Goal: Use online tool/utility

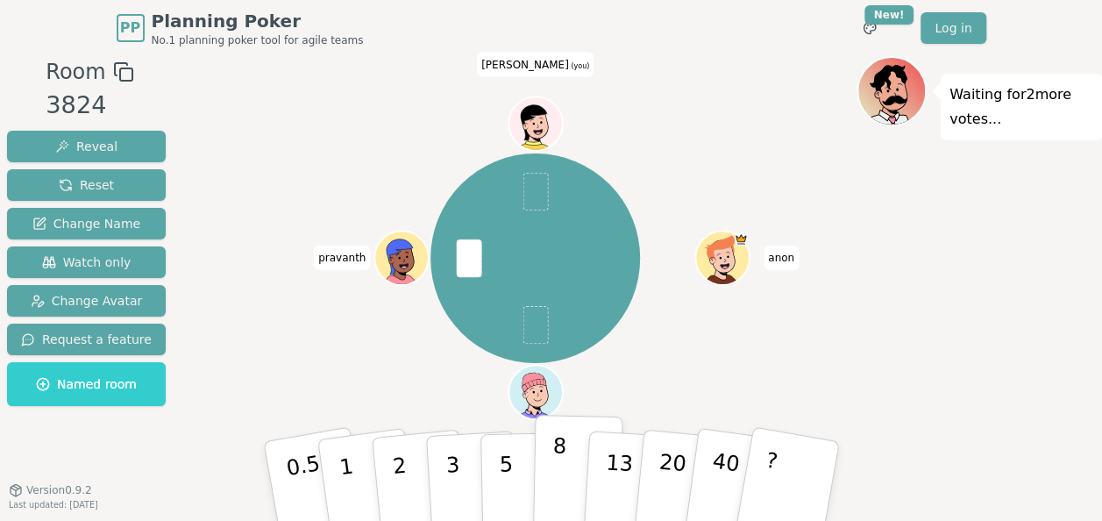
click at [555, 467] on p "8" at bounding box center [557, 480] width 15 height 95
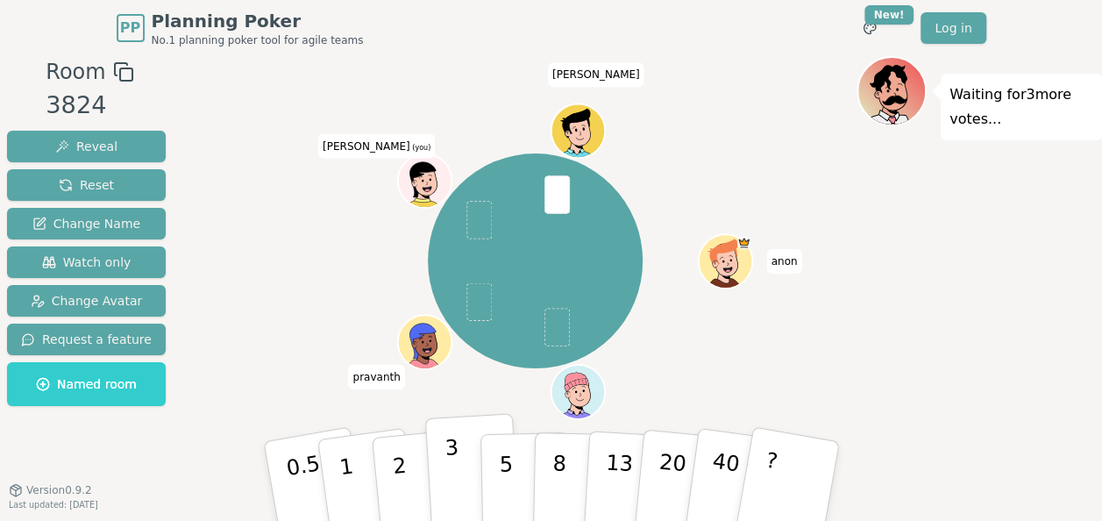
click at [467, 463] on button "3" at bounding box center [472, 481] width 96 height 137
click at [458, 482] on button "3" at bounding box center [472, 481] width 96 height 137
click at [436, 475] on button "3" at bounding box center [472, 481] width 96 height 137
